Goal: Task Accomplishment & Management: Use online tool/utility

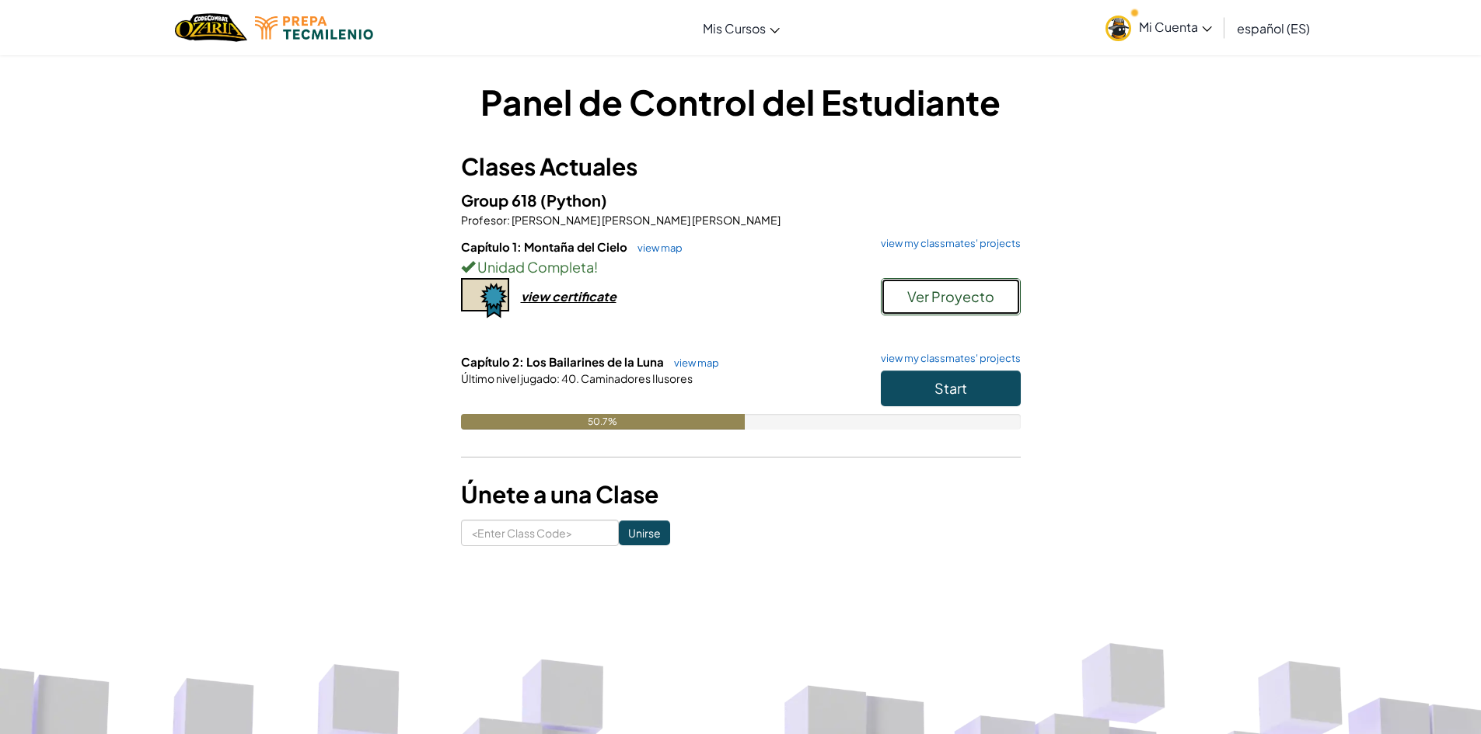
click at [920, 288] on span "Ver Proyecto" at bounding box center [950, 297] width 87 height 18
click at [676, 242] on link "view map" at bounding box center [656, 248] width 53 height 12
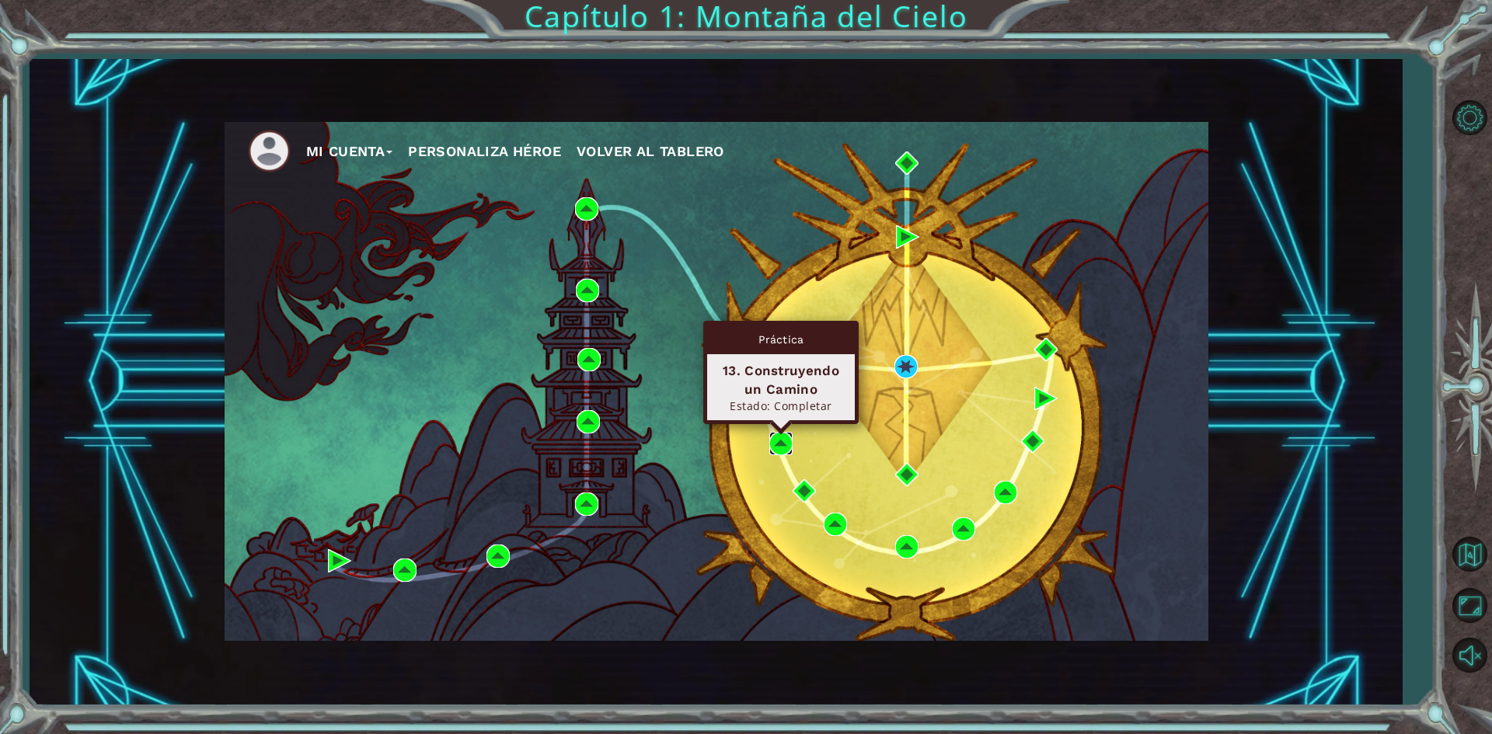
click at [785, 450] on img at bounding box center [780, 443] width 23 height 23
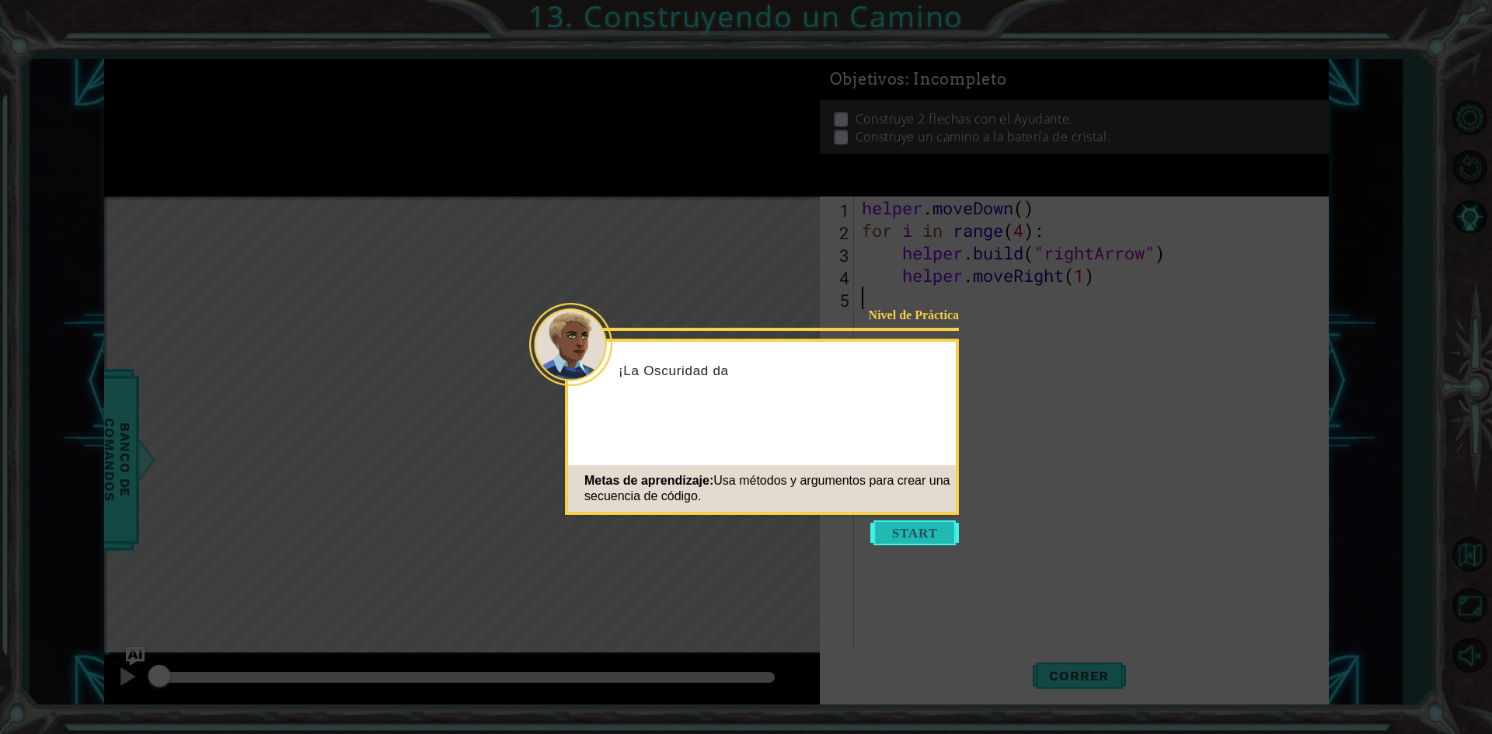
click at [924, 538] on button "Start" at bounding box center [914, 533] width 89 height 25
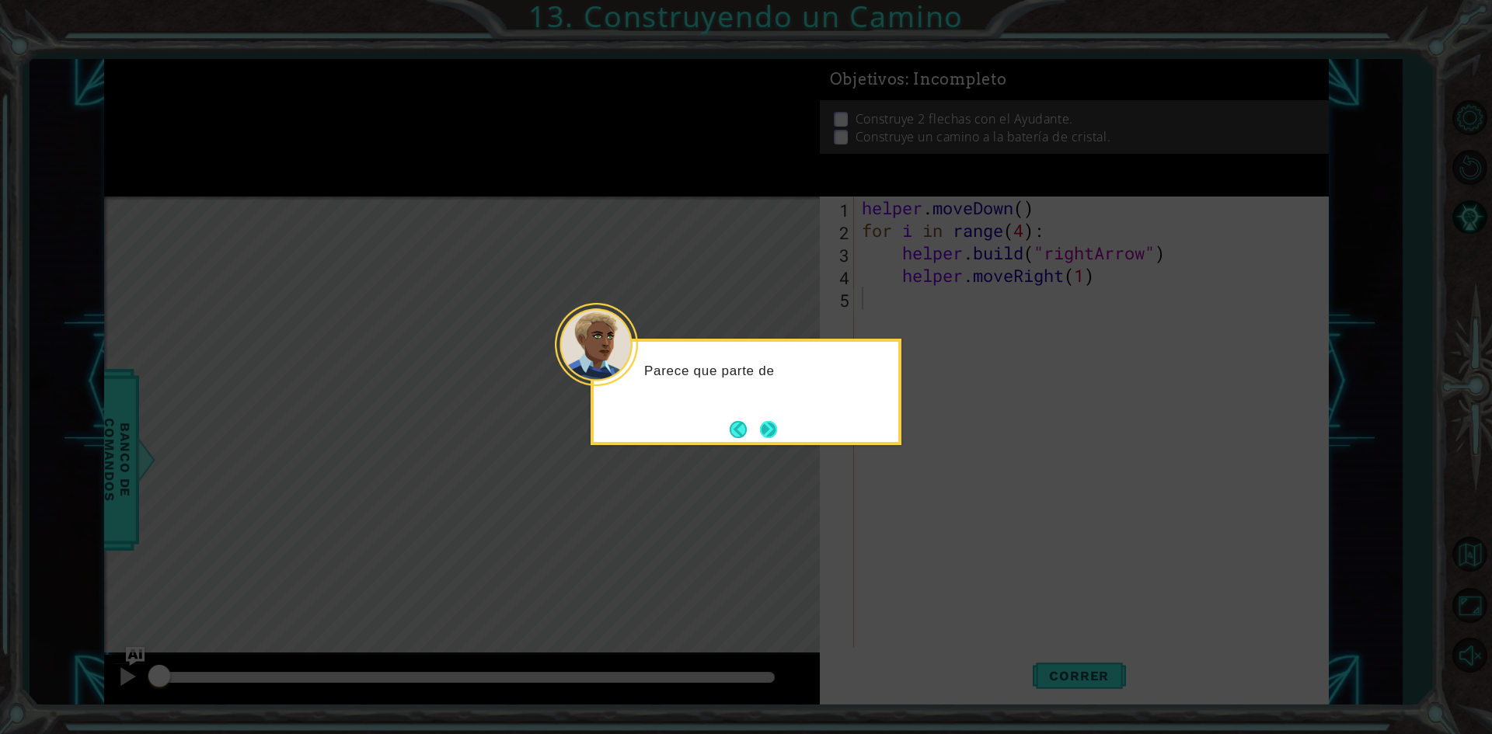
click at [760, 428] on button "Next" at bounding box center [768, 429] width 17 height 17
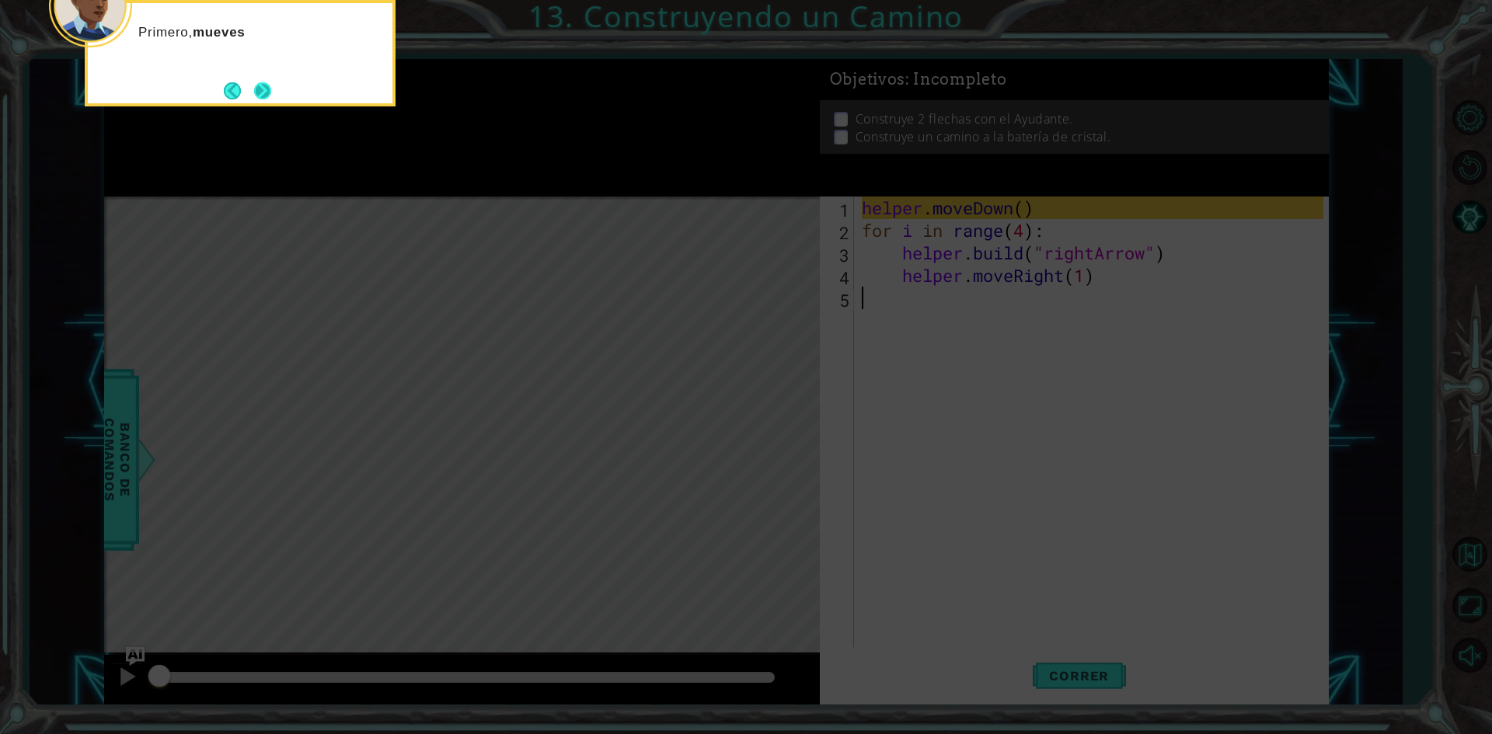
click at [265, 91] on button "Next" at bounding box center [262, 90] width 17 height 17
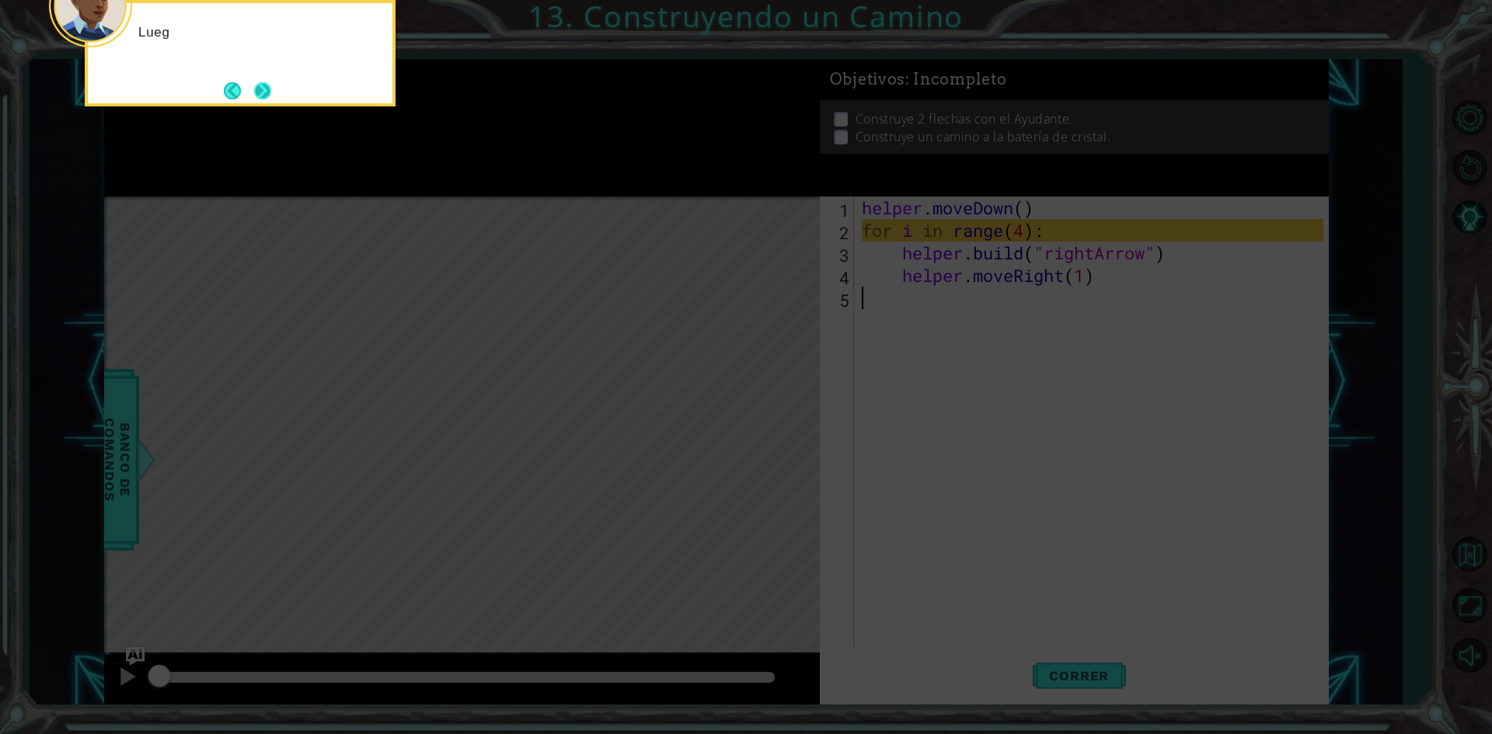
click at [263, 94] on button "Next" at bounding box center [262, 90] width 17 height 17
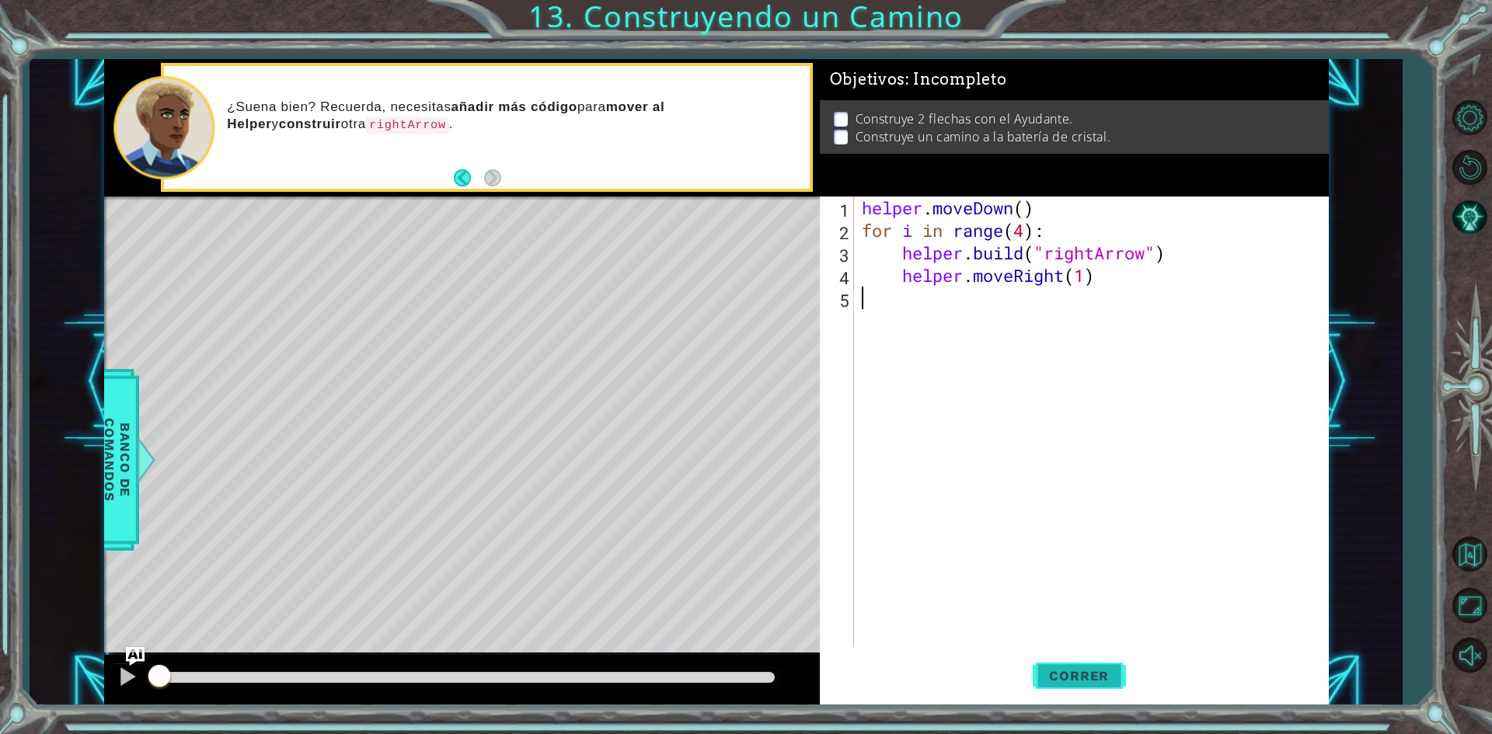
click at [1074, 668] on button "Correr" at bounding box center [1079, 676] width 93 height 51
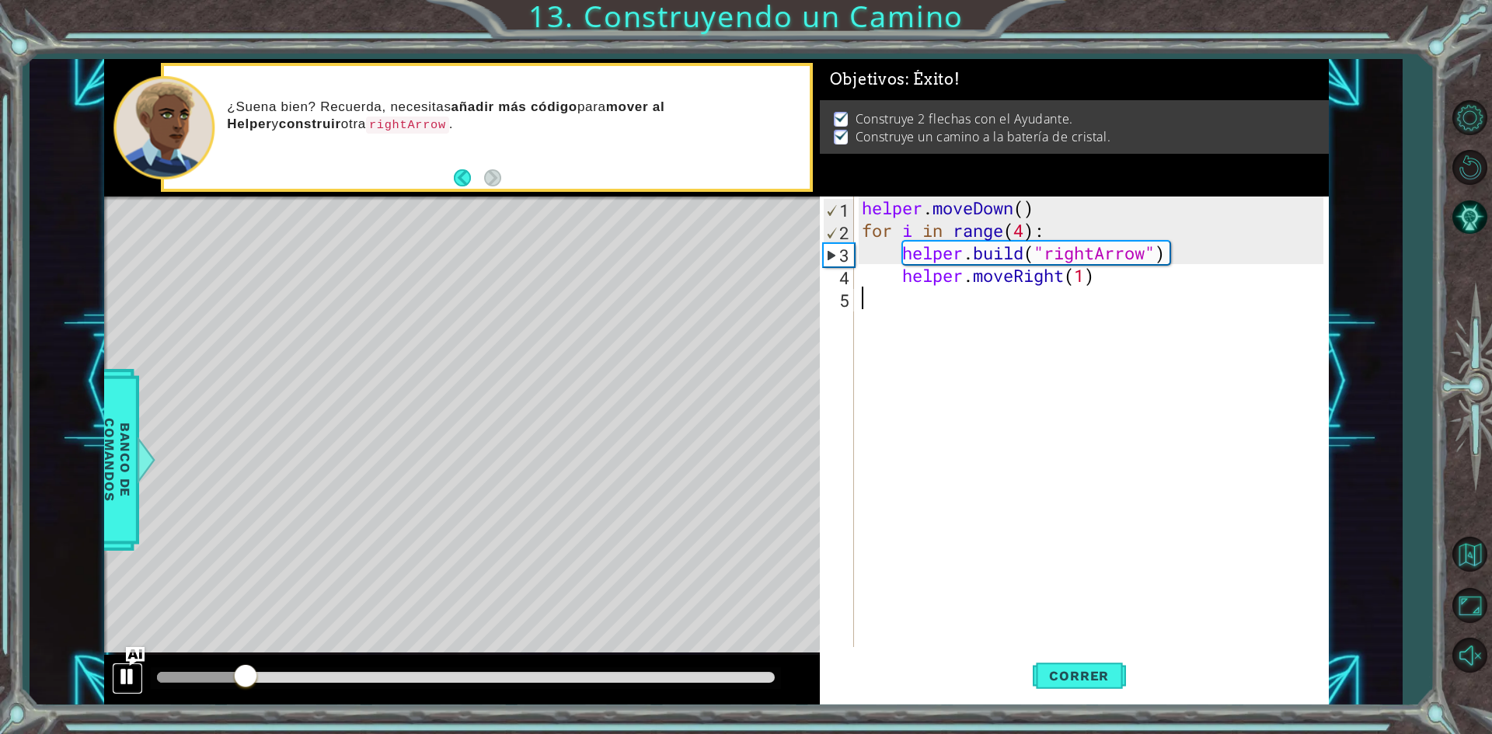
click at [124, 682] on div at bounding box center [127, 677] width 20 height 20
click at [1027, 235] on div "helper . moveDown ( ) for i in range ( 4 ) : helper . build ( "rightArrow" ) he…" at bounding box center [1095, 445] width 473 height 496
type textarea "for i in range(4):"
